Goal: Transaction & Acquisition: Purchase product/service

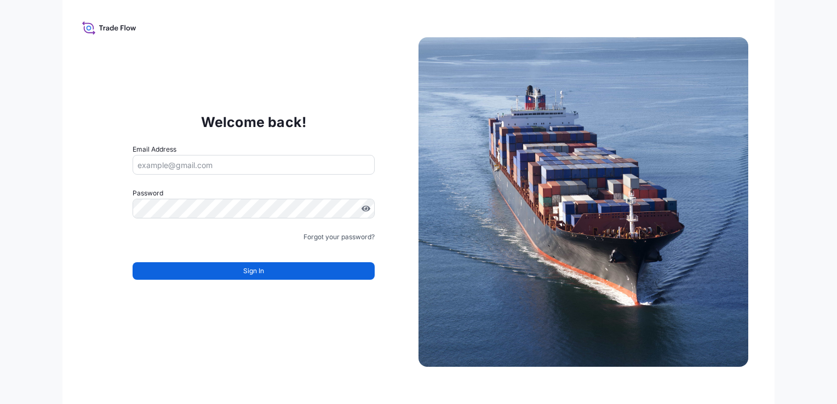
type input "[PERSON_NAME][EMAIL_ADDRESS][DOMAIN_NAME]"
drag, startPoint x: 270, startPoint y: 74, endPoint x: 274, endPoint y: 87, distance: 12.6
click at [271, 79] on div "Welcome back! Email Address [PERSON_NAME][EMAIL_ADDRESS][DOMAIN_NAME] Password …" at bounding box center [418, 202] width 712 height 404
click at [257, 270] on span "Sign In" at bounding box center [253, 271] width 21 height 11
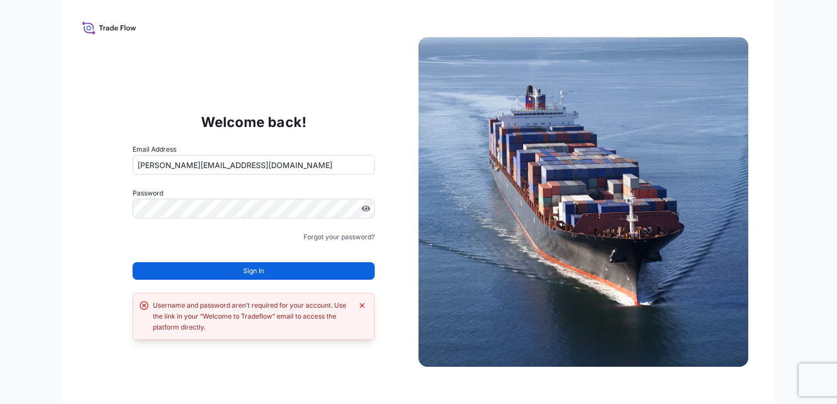
drag, startPoint x: 193, startPoint y: 306, endPoint x: 206, endPoint y: 304, distance: 13.3
click at [195, 306] on div "Username and password aren’t required for your account. Use the link in your “W…" at bounding box center [252, 316] width 199 height 33
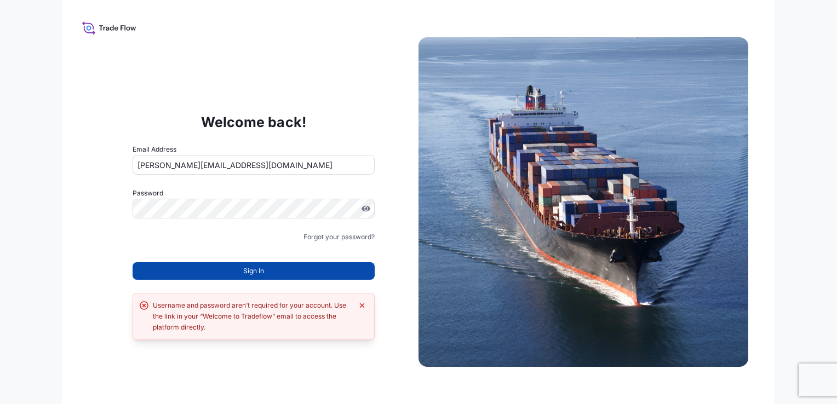
click at [213, 271] on button "Sign In" at bounding box center [253, 271] width 242 height 18
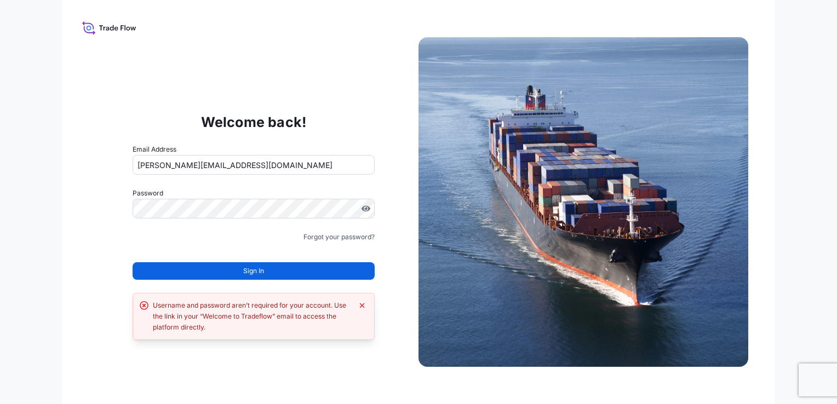
click at [230, 98] on div "Welcome back! Email Address [PERSON_NAME][EMAIL_ADDRESS][DOMAIN_NAME] Password …" at bounding box center [254, 202] width 330 height 226
click at [239, 276] on button "Sign In" at bounding box center [253, 271] width 242 height 18
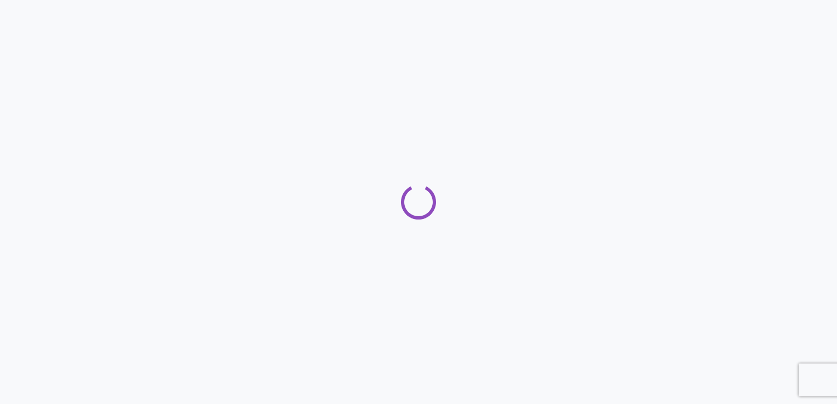
drag, startPoint x: 652, startPoint y: 255, endPoint x: 660, endPoint y: 247, distance: 11.2
click at [656, 250] on div at bounding box center [418, 202] width 837 height 404
click at [253, 191] on div at bounding box center [418, 202] width 837 height 404
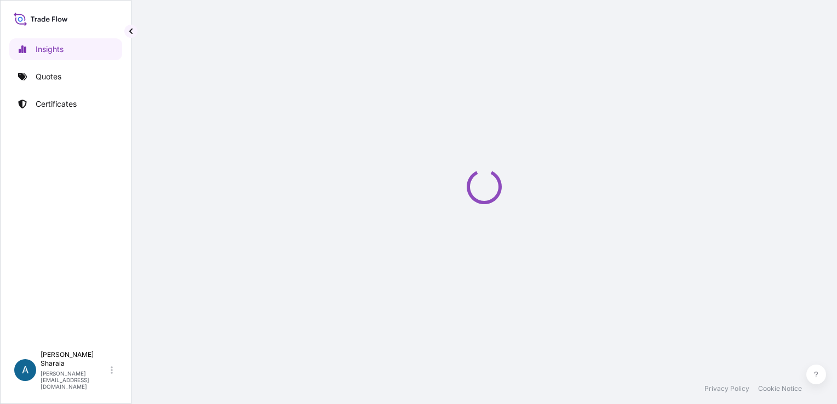
select select "2025"
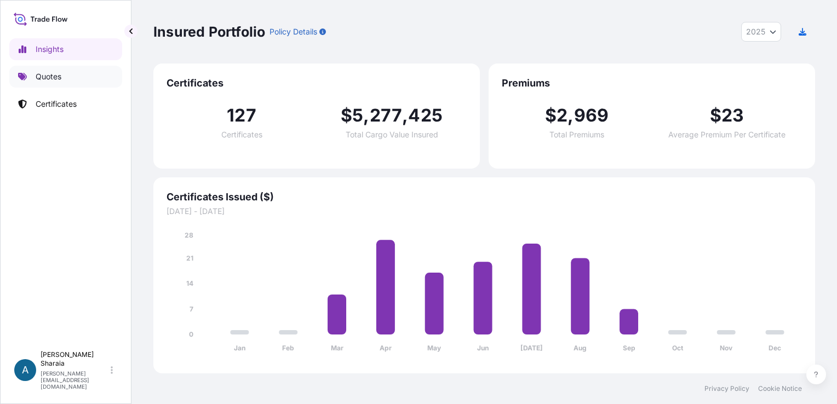
click at [39, 77] on p "Quotes" at bounding box center [49, 76] width 26 height 11
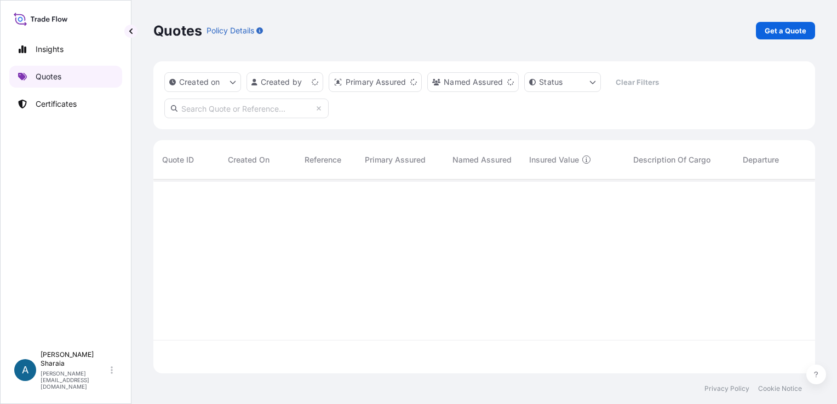
scroll to position [192, 653]
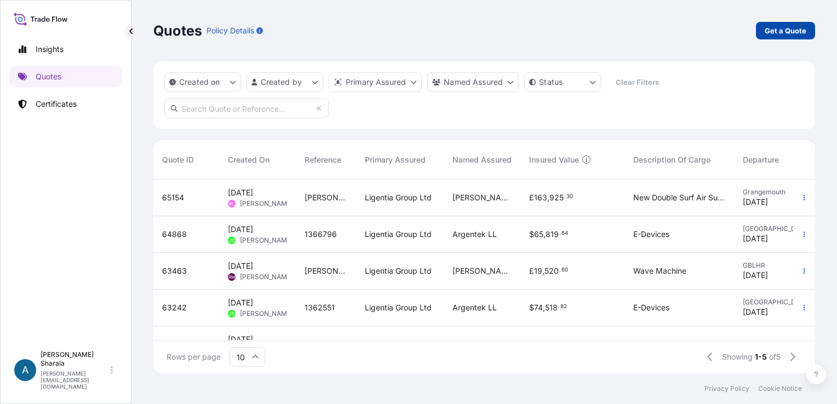
click at [771, 32] on p "Get a Quote" at bounding box center [785, 30] width 42 height 11
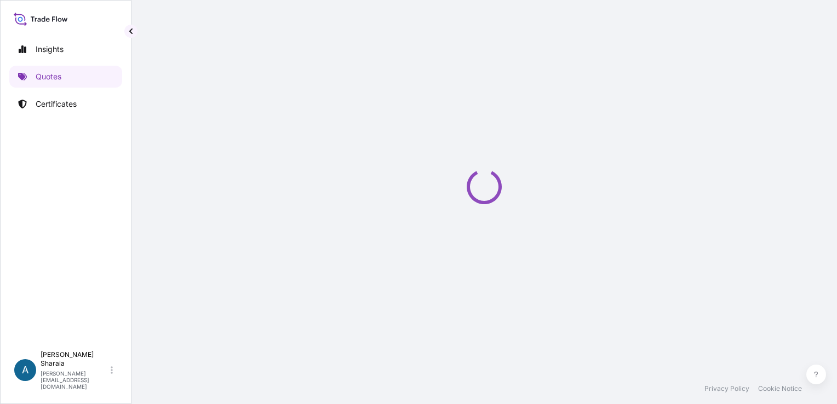
select select "Sea"
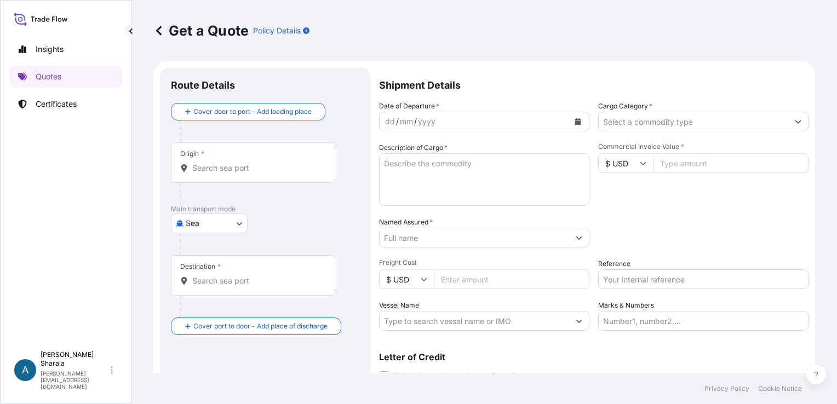
scroll to position [18, 0]
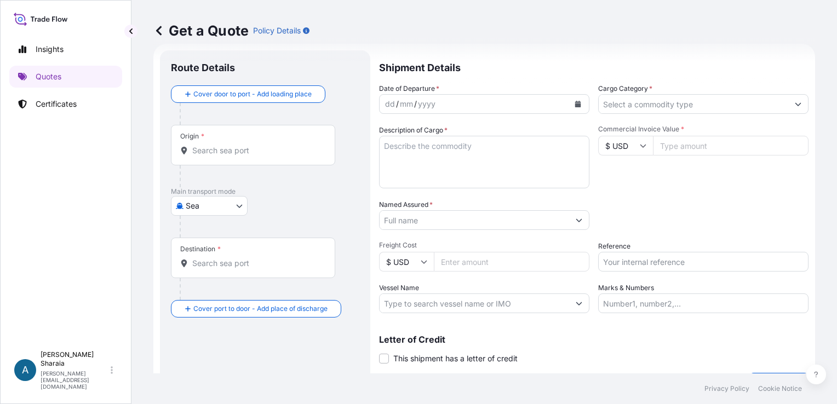
click at [263, 151] on input "Origin *" at bounding box center [256, 150] width 129 height 11
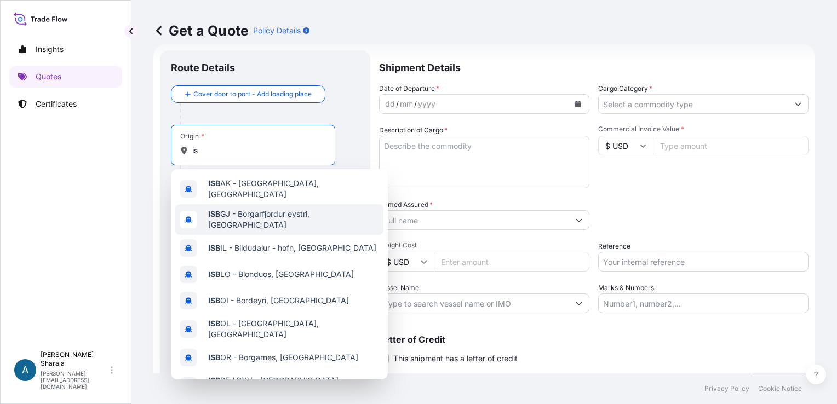
type input "i"
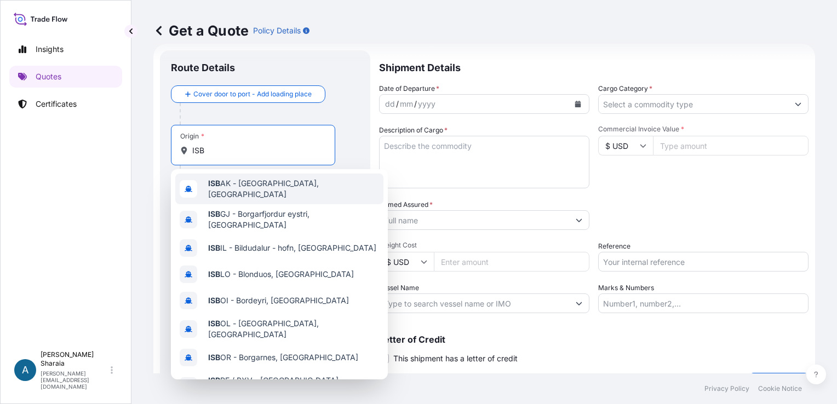
click at [193, 150] on input "ISB" at bounding box center [256, 150] width 129 height 11
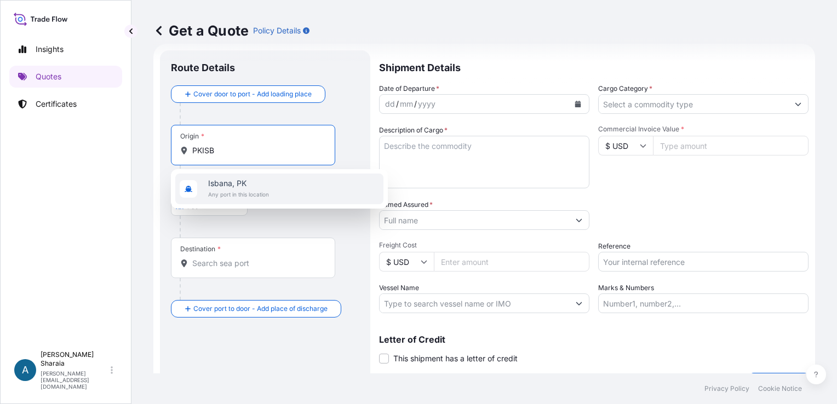
click at [238, 188] on span "Isbana, PK" at bounding box center [238, 183] width 61 height 11
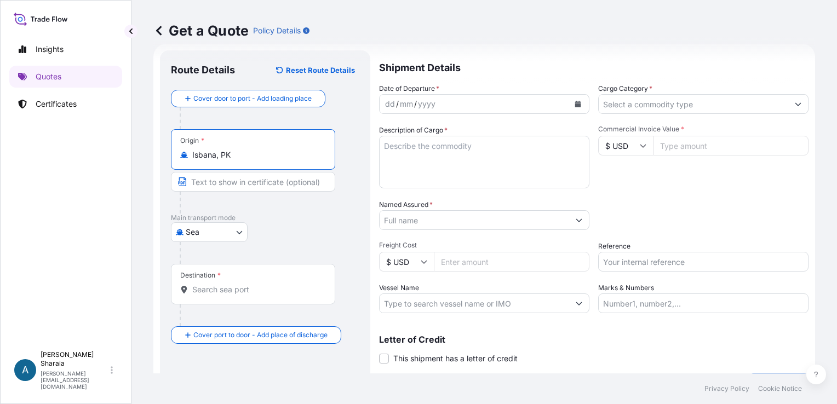
type input "Isbana, PK"
drag, startPoint x: 328, startPoint y: 237, endPoint x: 271, endPoint y: 170, distance: 87.8
click at [324, 230] on div "Sea Air Sea Road" at bounding box center [265, 232] width 188 height 20
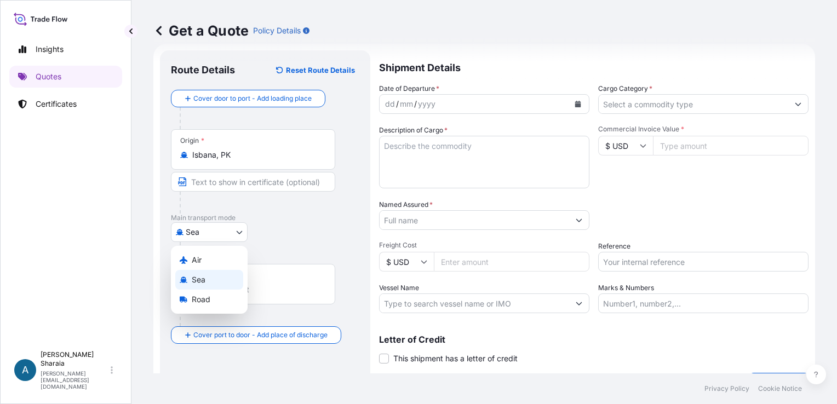
click at [197, 235] on body "0 options available. 1 option available. Insights Quotes Certificates A Anna Sh…" at bounding box center [418, 202] width 837 height 404
click at [195, 260] on span "Air" at bounding box center [197, 260] width 10 height 11
select select "Air"
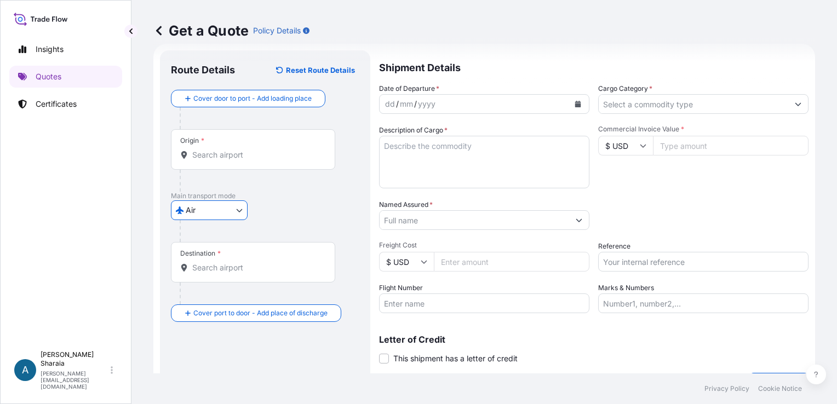
click at [216, 159] on input "Origin *" at bounding box center [256, 154] width 129 height 11
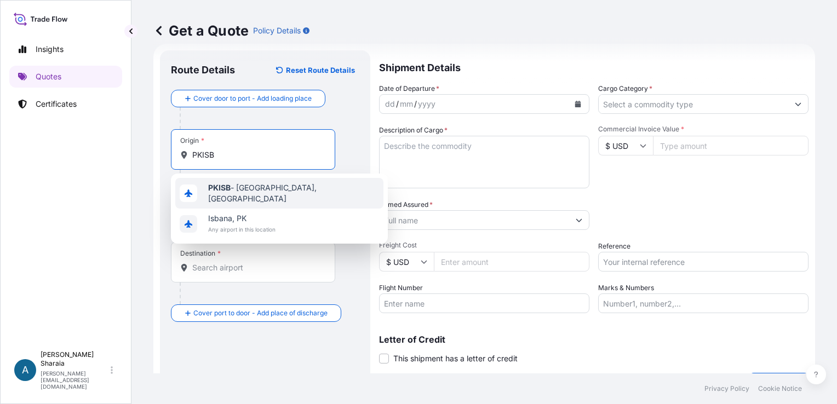
click at [272, 193] on span "PKISB - Islamabad, Pakistan" at bounding box center [293, 193] width 171 height 22
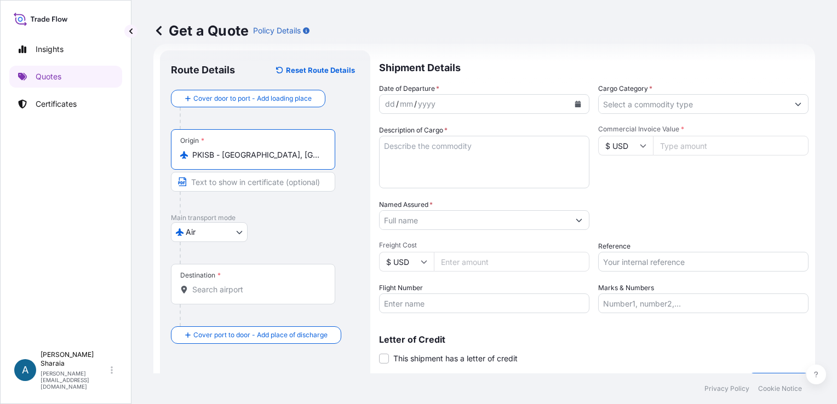
type input "PKISB - Islamabad, Pakistan"
drag, startPoint x: 325, startPoint y: 220, endPoint x: 246, endPoint y: 241, distance: 81.3
click at [316, 220] on p "Main transport mode" at bounding box center [265, 218] width 188 height 9
drag, startPoint x: 237, startPoint y: 281, endPoint x: 245, endPoint y: 286, distance: 10.1
click at [237, 281] on div "Destination *" at bounding box center [253, 284] width 164 height 41
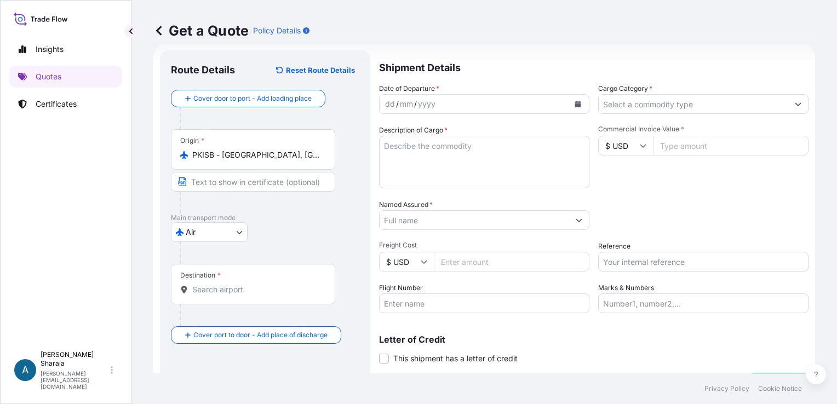
click at [237, 284] on input "Destination *" at bounding box center [256, 289] width 129 height 11
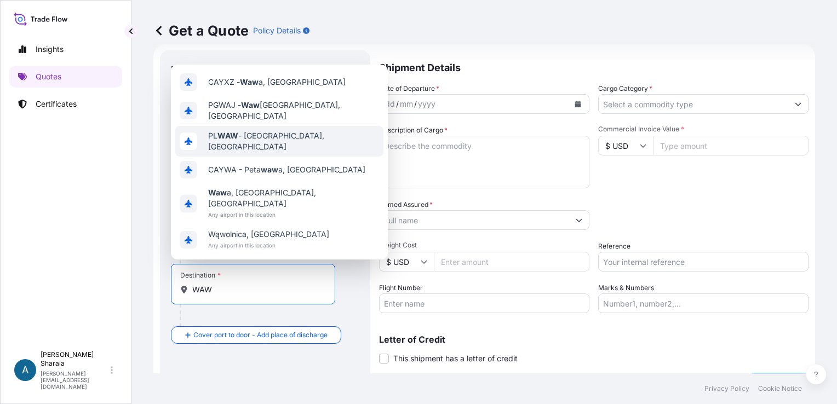
click at [255, 152] on span "PL WAW - Warszawa, Poland" at bounding box center [293, 141] width 171 height 22
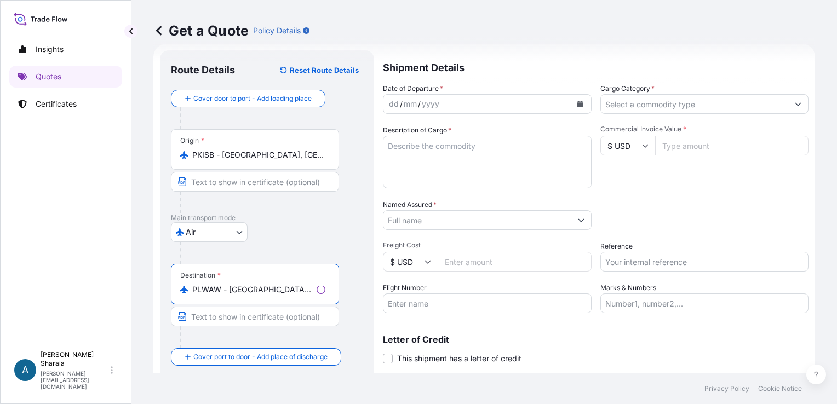
type input "PLWAW - Warszawa, Poland"
click at [442, 103] on div "dd / mm / yyyy" at bounding box center [477, 104] width 188 height 20
drag, startPoint x: 586, startPoint y: 102, endPoint x: 578, endPoint y: 103, distance: 8.3
click at [586, 102] on div "Date of Departure * dd / mm / yyyy Cargo Category * Description of Cargo * Comm…" at bounding box center [593, 198] width 429 height 230
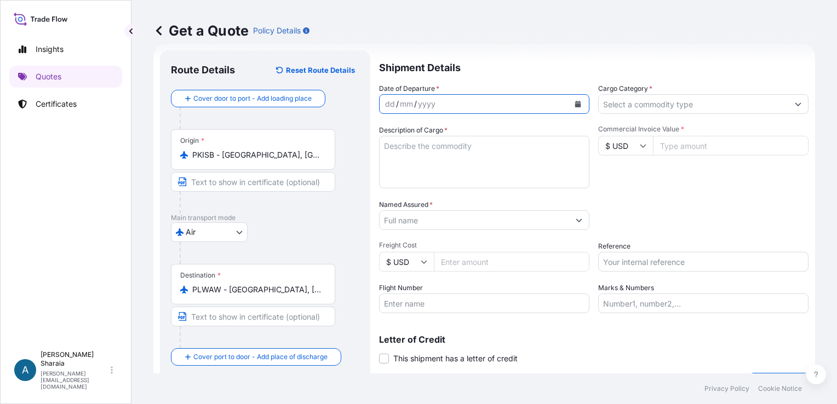
click at [575, 103] on icon "Calendar" at bounding box center [577, 104] width 7 height 7
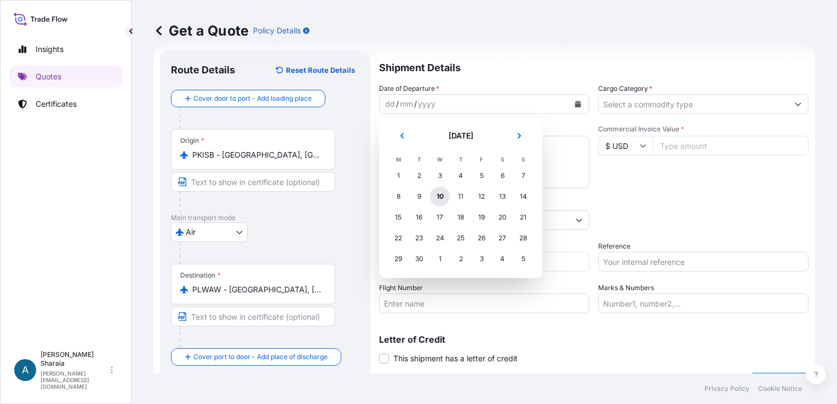
click at [444, 194] on div "10" at bounding box center [440, 197] width 20 height 20
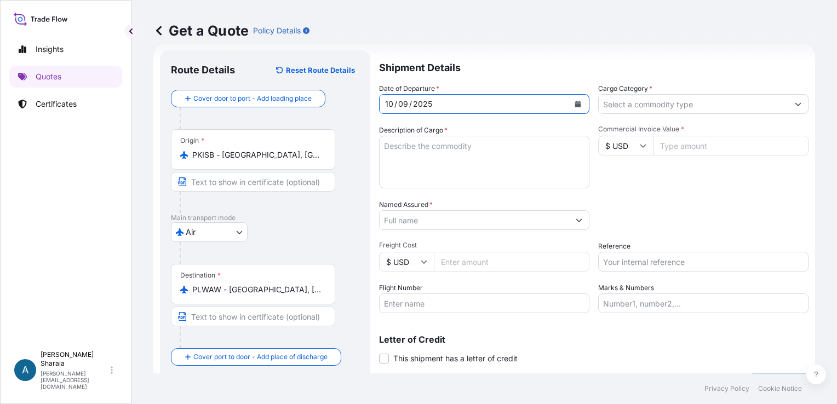
click at [794, 105] on icon "Show suggestions" at bounding box center [797, 104] width 7 height 7
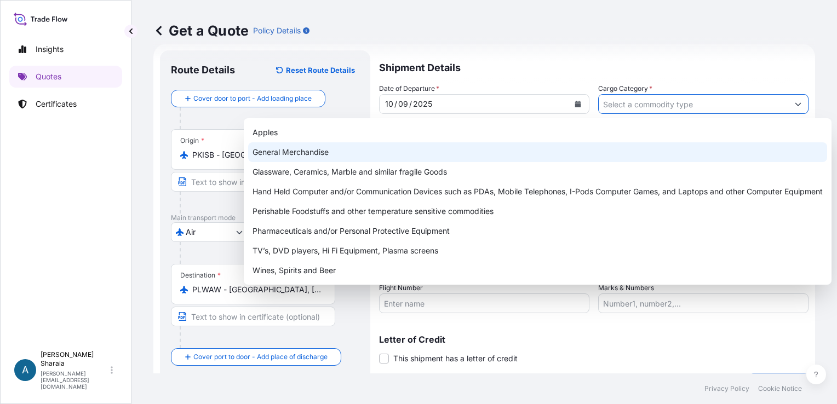
click at [361, 151] on div "General Merchandise" at bounding box center [537, 152] width 579 height 20
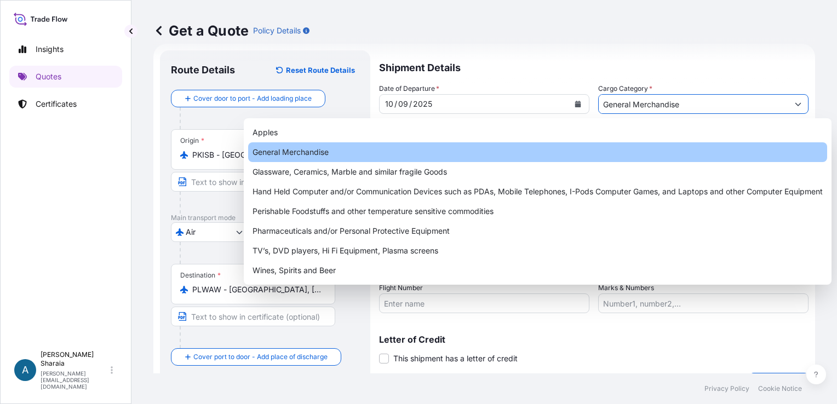
type input "General Merchandise"
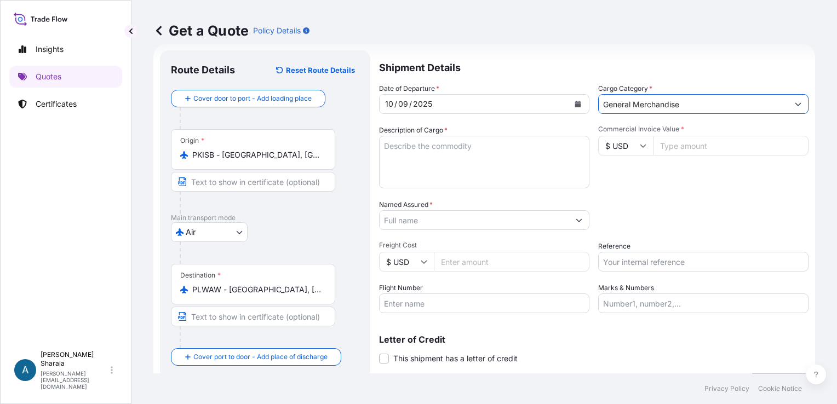
click at [429, 153] on textarea "Description of Cargo *" at bounding box center [484, 162] width 210 height 53
click at [462, 165] on textarea "Description of Cargo *" at bounding box center [484, 162] width 210 height 53
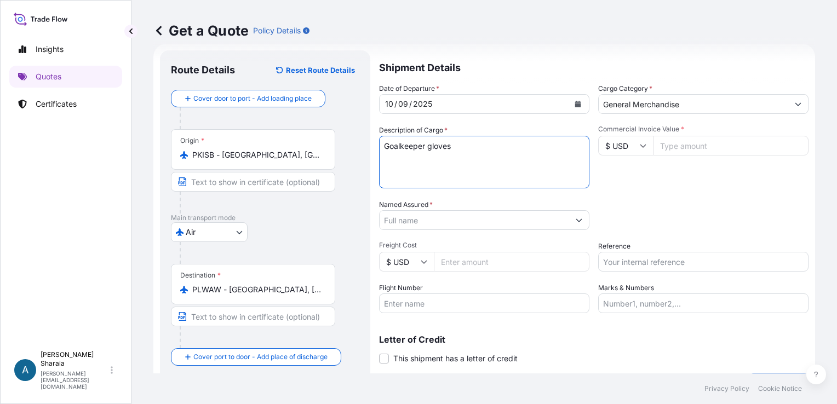
click at [512, 149] on textarea "Goalkeeper gloves" at bounding box center [484, 162] width 210 height 53
type textarea "Goalkeeper gloves from soft latex"
drag, startPoint x: 660, startPoint y: 200, endPoint x: 697, endPoint y: 119, distance: 88.9
click at [664, 195] on div "Date of Departure * 10 / 09 / 2025 Cargo Category * General Merchandise Descrip…" at bounding box center [593, 198] width 429 height 230
click at [685, 149] on input "Commercial Invoice Value *" at bounding box center [730, 146] width 155 height 20
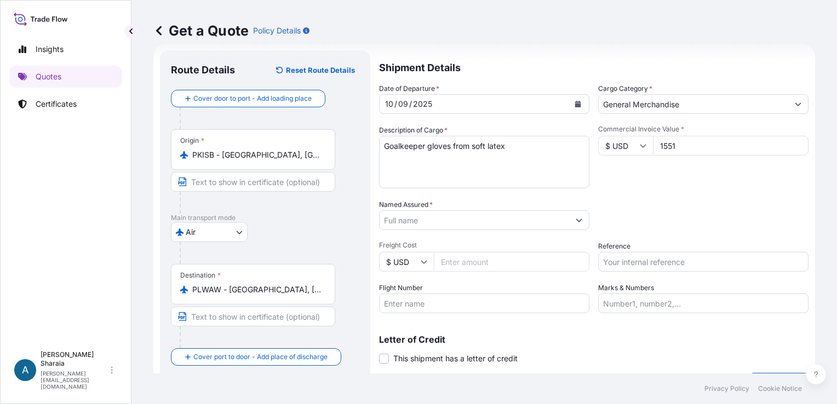
type input "1551"
click at [730, 192] on div "Date of Departure * 10 / 09 / 2025 Cargo Category * General Merchandise Descrip…" at bounding box center [593, 198] width 429 height 230
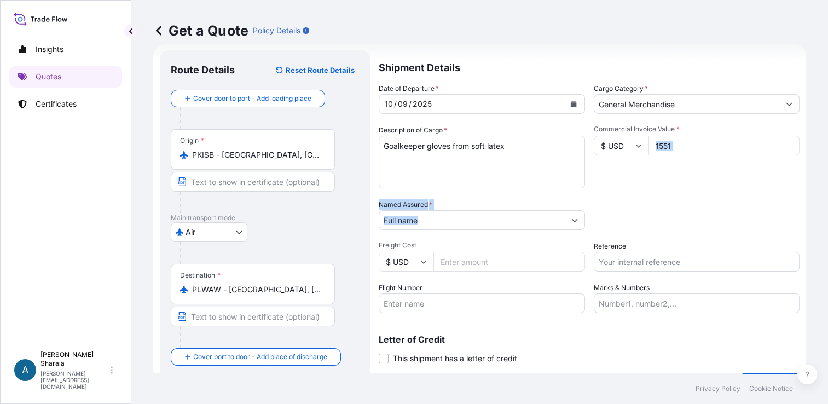
click at [506, 225] on input "Named Assured *" at bounding box center [472, 220] width 186 height 20
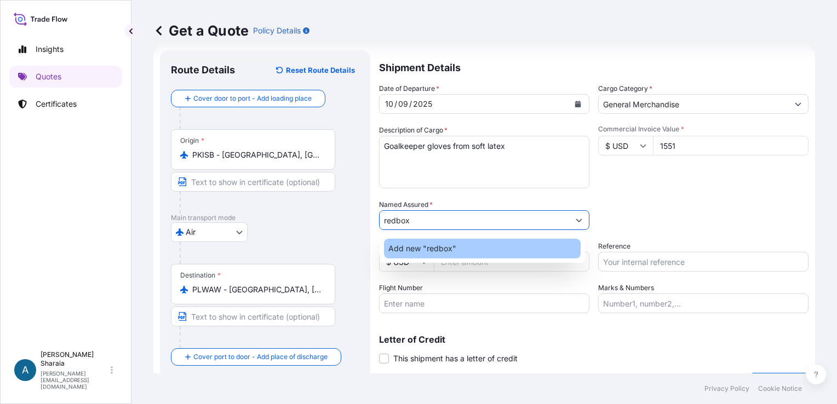
click at [442, 250] on span "Add new "redbox"" at bounding box center [422, 248] width 68 height 11
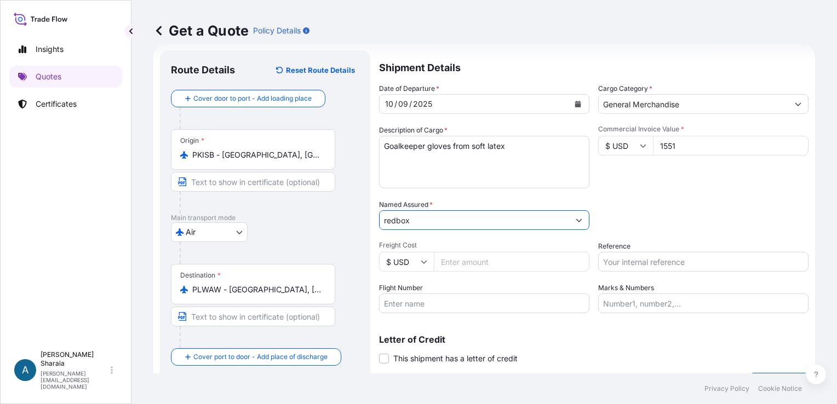
drag, startPoint x: 412, startPoint y: 216, endPoint x: 356, endPoint y: 219, distance: 55.4
click at [351, 221] on form "Route Details Reset Route Details Cover door to port - Add loading place Place …" at bounding box center [483, 223] width 661 height 358
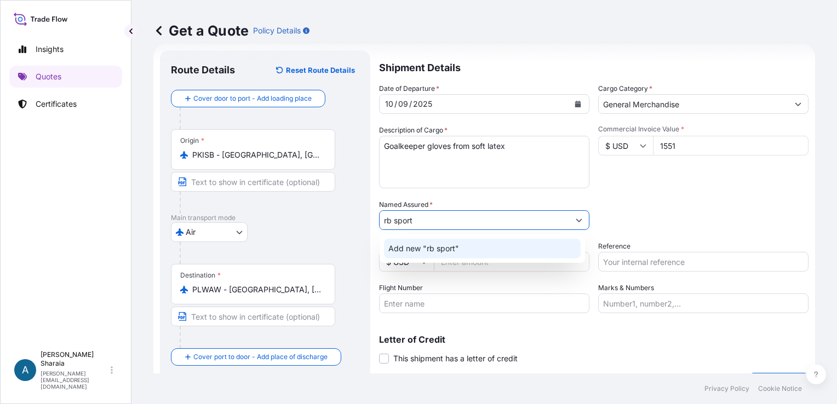
drag, startPoint x: 394, startPoint y: 221, endPoint x: 335, endPoint y: 215, distance: 59.5
click at [335, 215] on form "Route Details Reset Route Details Cover door to port - Add loading place Place …" at bounding box center [483, 223] width 661 height 358
drag, startPoint x: 410, startPoint y: 222, endPoint x: 371, endPoint y: 216, distance: 39.9
click at [371, 216] on form "Route Details Reset Route Details Cover door to port - Add loading place Place …" at bounding box center [483, 223] width 661 height 358
paste input "SPOLKA Z OGRANICZONA ODP OWIEDZIALNOSCIA WIOSENNA 33 POLAND"
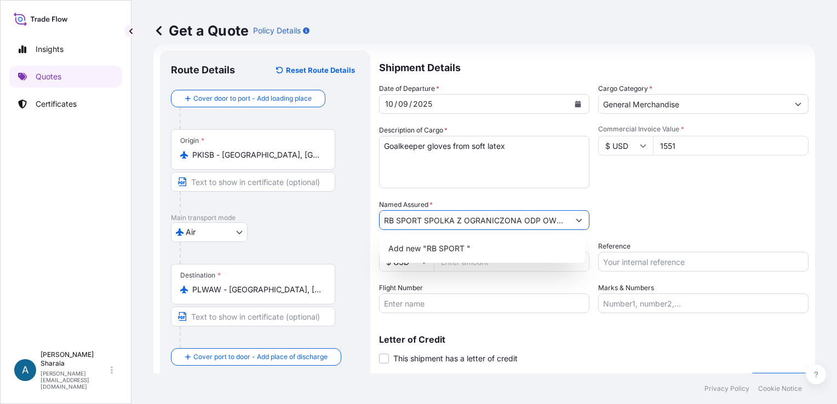
scroll to position [0, 141]
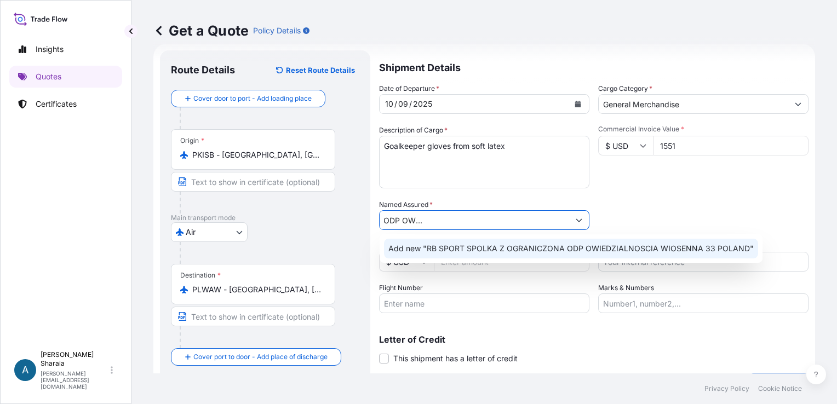
click at [553, 244] on span "Add new "RB SPORT SPOLKA Z OGRANICZONA ODP OWIEDZIALNOSCIA WIOSENNA 33 POLAND"" at bounding box center [570, 248] width 365 height 11
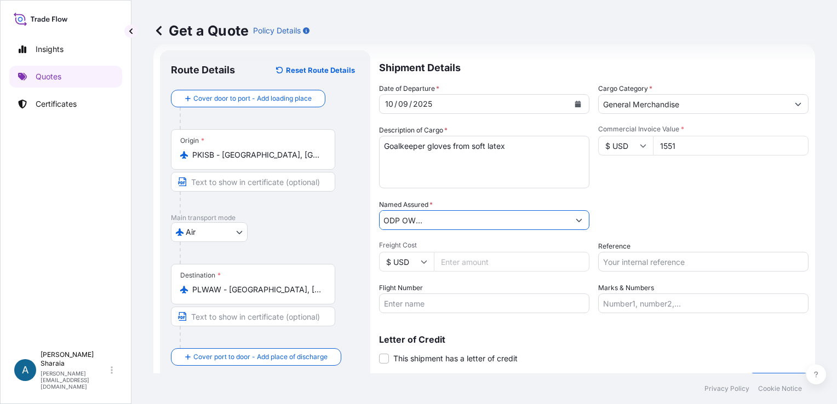
type input "RB SPORT SPOLKA Z OGRANICZONA ODP OWIEDZIALNOSCIA WIOSENNA 33 POLAND"
drag, startPoint x: 456, startPoint y: 256, endPoint x: 475, endPoint y: 260, distance: 20.1
click at [456, 257] on input "Freight Cost" at bounding box center [511, 262] width 155 height 20
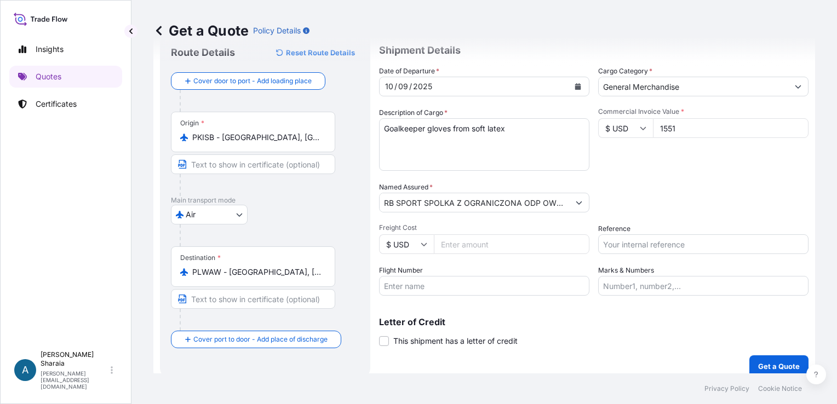
scroll to position [44, 0]
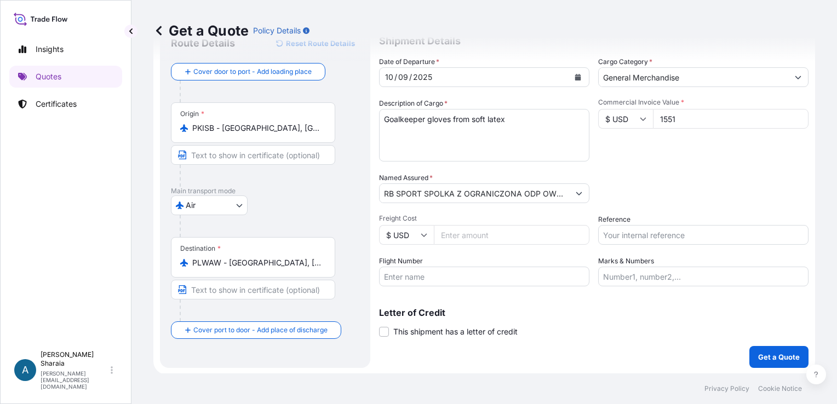
click at [635, 235] on input "Reference" at bounding box center [703, 235] width 210 height 20
click at [621, 268] on input "Marks & Numbers" at bounding box center [703, 277] width 210 height 20
click at [622, 238] on input "Reference" at bounding box center [703, 235] width 210 height 20
paste input "176-14212026"
type input "176-14212026"
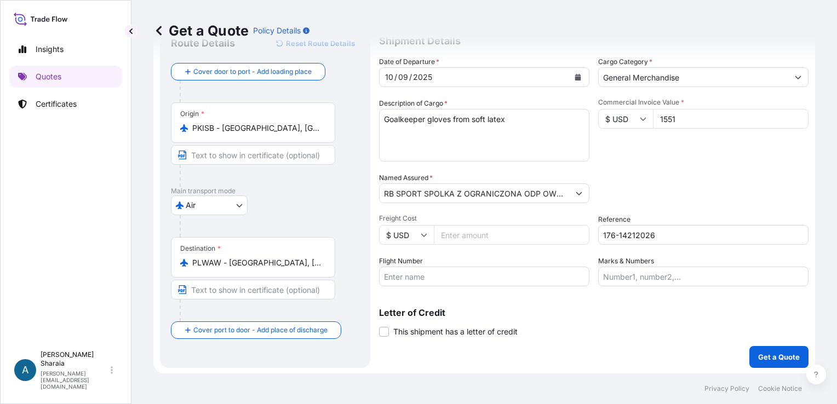
drag, startPoint x: 543, startPoint y: 325, endPoint x: 462, endPoint y: 280, distance: 92.4
click at [537, 318] on div "Letter of Credit This shipment has a letter of credit Letter of credit * Letter…" at bounding box center [593, 322] width 429 height 29
click at [460, 279] on input "Flight Number" at bounding box center [484, 277] width 210 height 20
click at [431, 280] on input "EK" at bounding box center [484, 277] width 210 height 20
type input "EK0613"
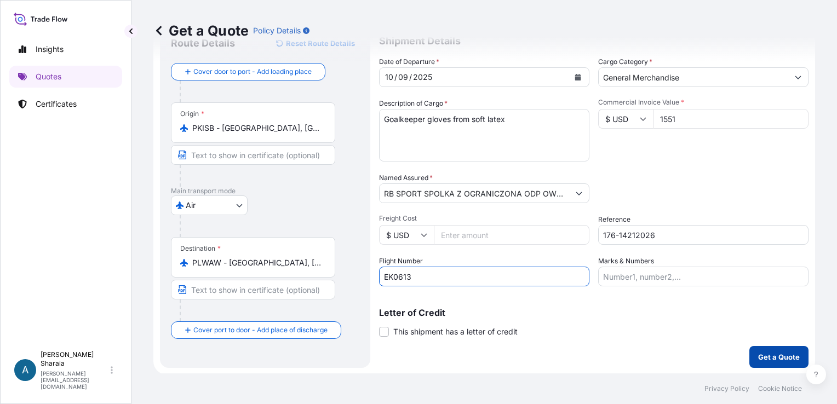
click at [770, 362] on button "Get a Quote" at bounding box center [778, 357] width 59 height 22
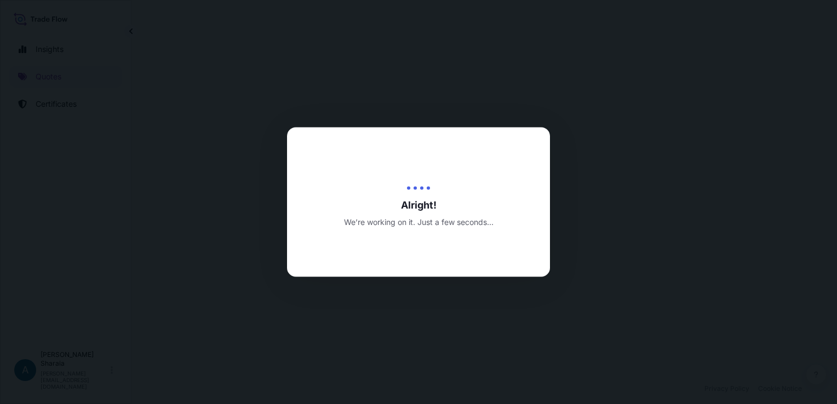
select select "Air"
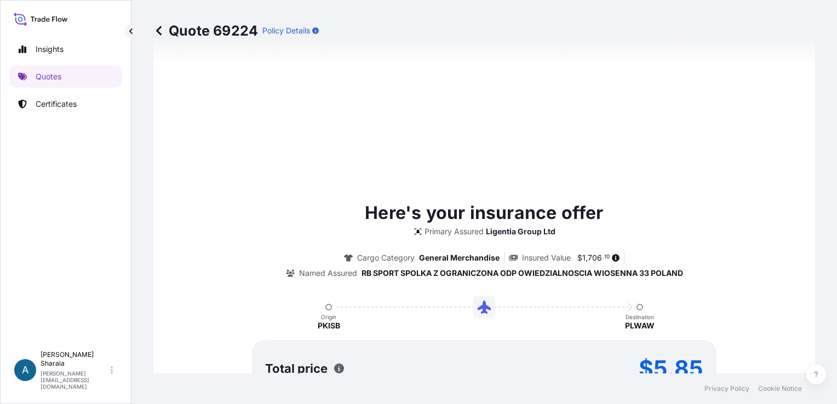
scroll to position [593, 0]
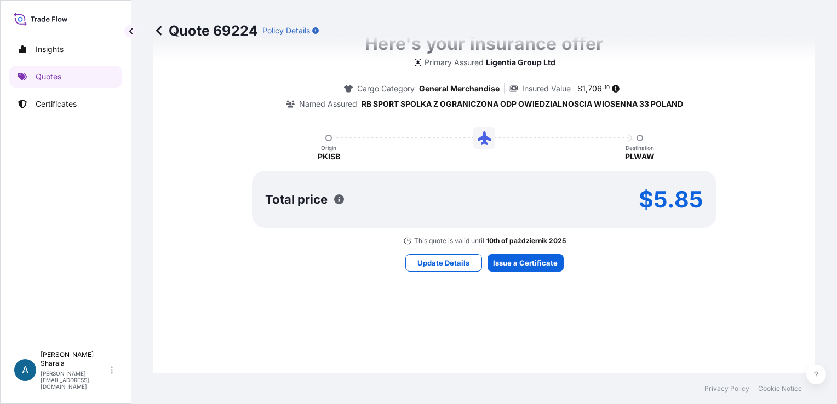
click at [639, 290] on div "Here's your insurance offer Primary Assured Ligentia Group Ltd Cargo Category G…" at bounding box center [484, 151] width 631 height 598
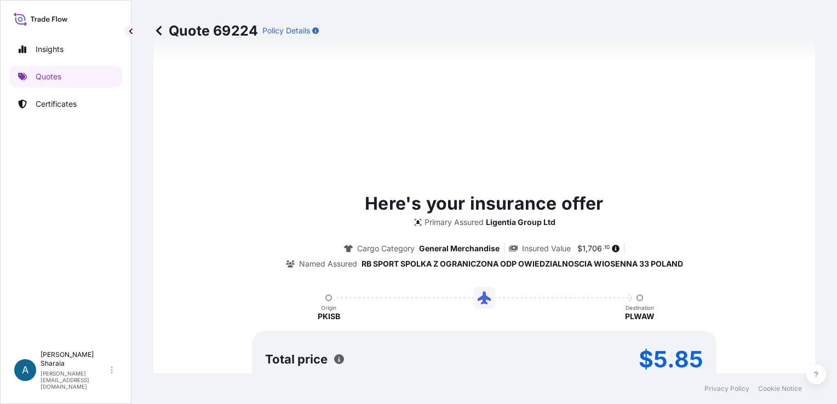
type input "10/09/2025"
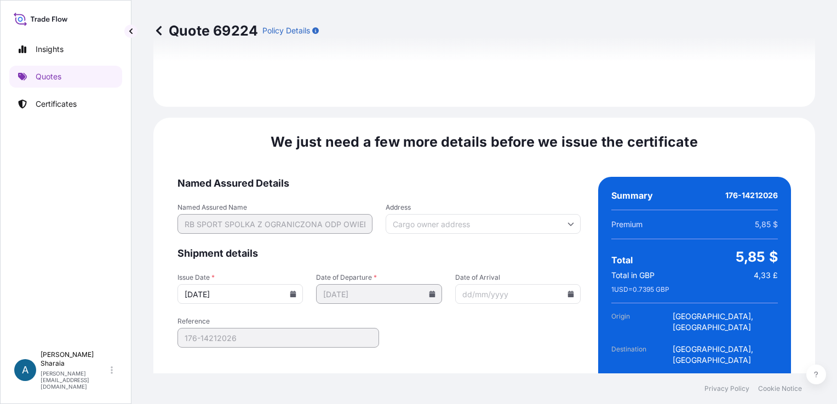
scroll to position [1280, 0]
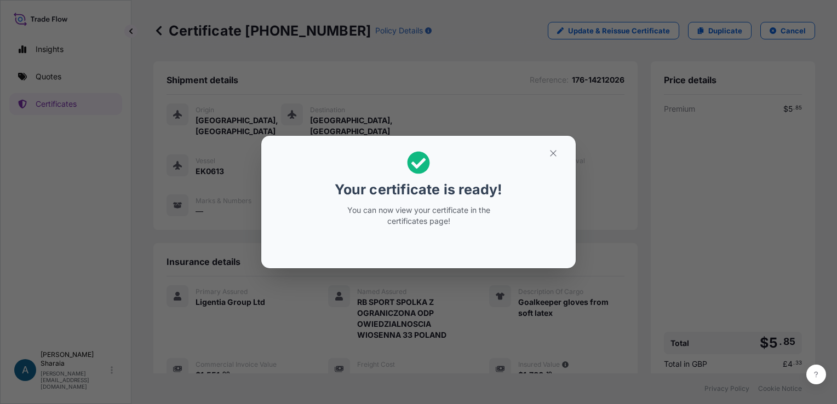
click at [561, 71] on div "Your certificate is ready! You can now view your certificate in the certificate…" at bounding box center [418, 202] width 837 height 404
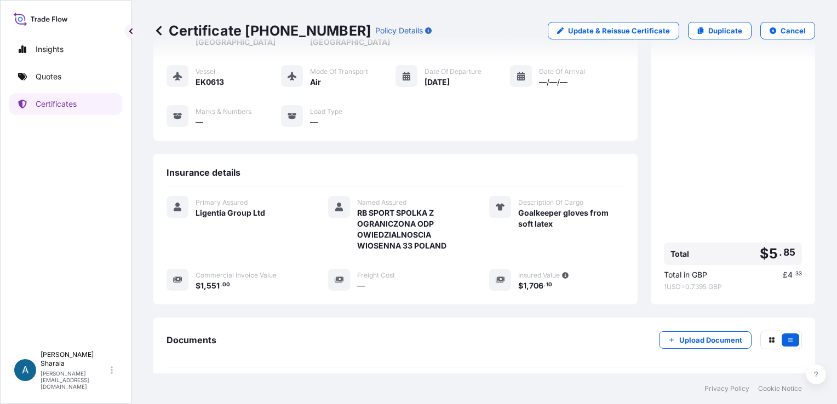
scroll to position [169, 0]
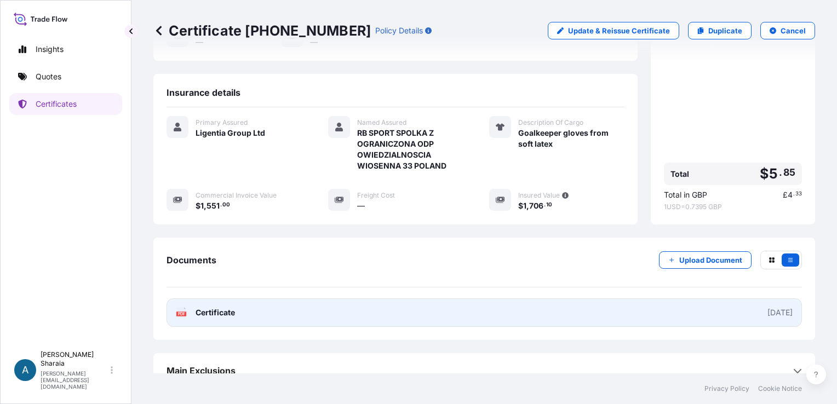
click at [767, 307] on div "2025-09-10" at bounding box center [779, 312] width 25 height 11
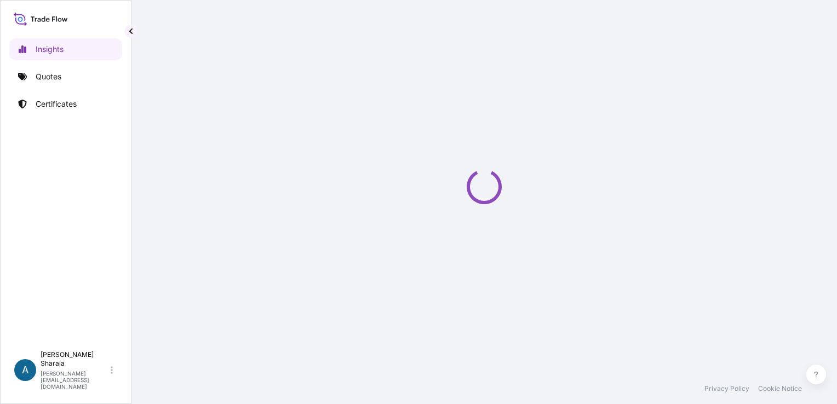
select select "2025"
